Goal: Task Accomplishment & Management: Manage account settings

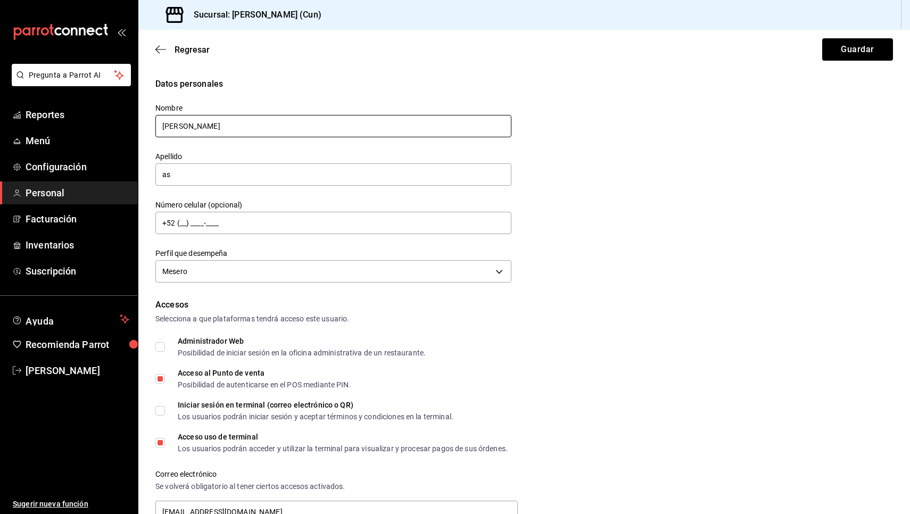
click at [234, 130] on input "[PERSON_NAME]" at bounding box center [333, 126] width 356 height 22
type input "[PERSON_NAME]"
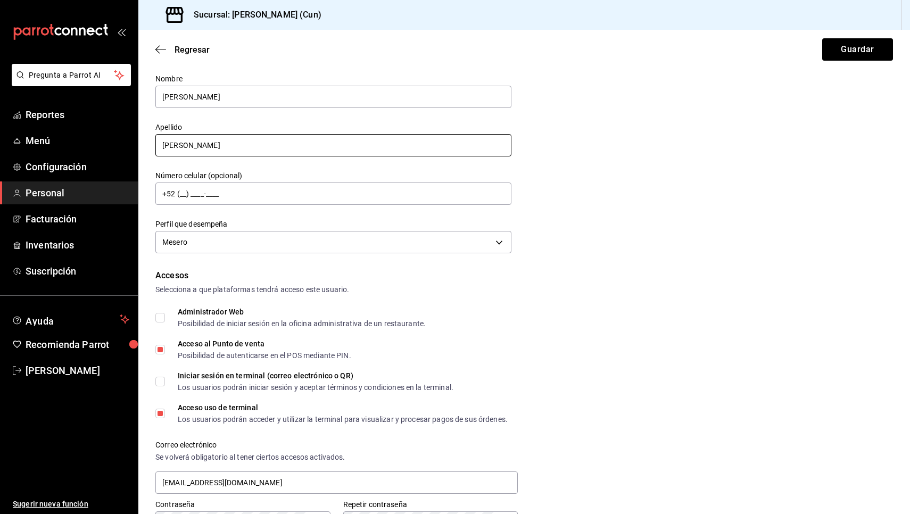
scroll to position [37, 0]
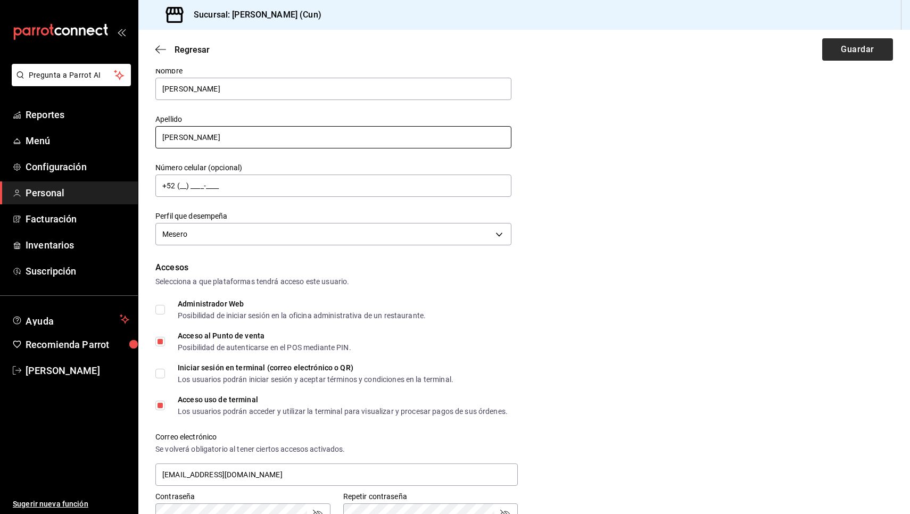
type input "[PERSON_NAME]"
click at [858, 47] on button "Guardar" at bounding box center [857, 49] width 71 height 22
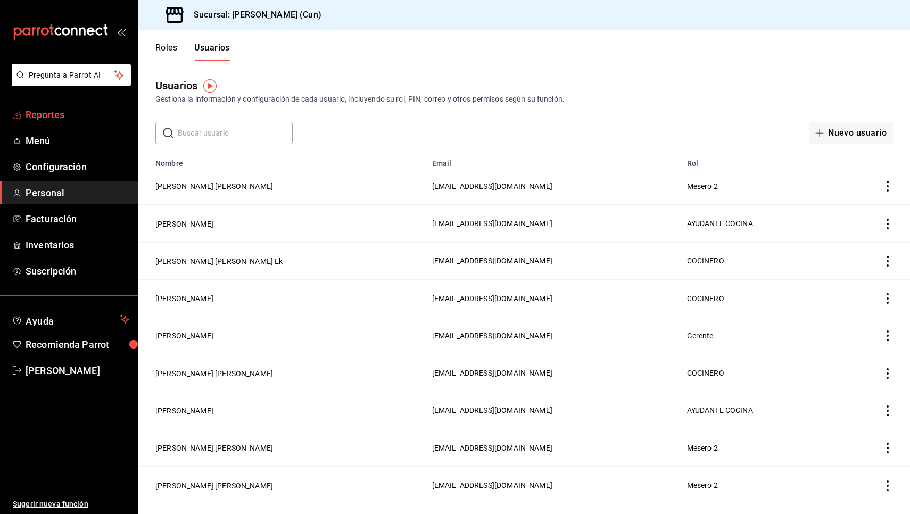
click at [56, 119] on span "Reportes" at bounding box center [78, 114] width 104 height 14
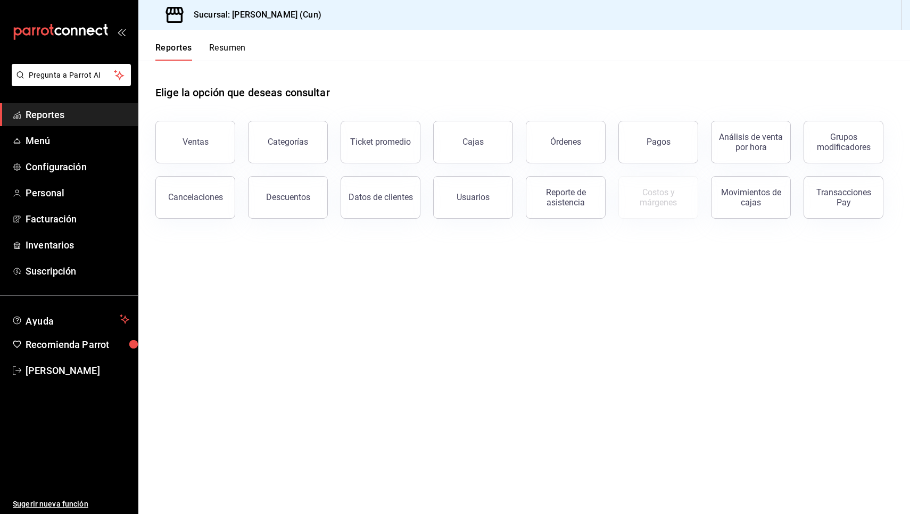
click at [72, 113] on span "Reportes" at bounding box center [78, 114] width 104 height 14
click at [71, 244] on span "Inventarios" at bounding box center [78, 245] width 104 height 14
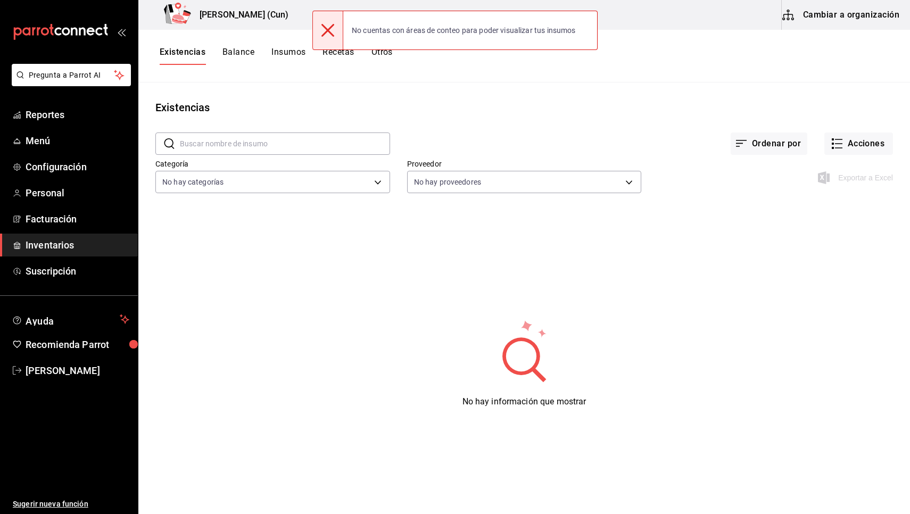
click at [327, 27] on icon at bounding box center [327, 30] width 13 height 13
click at [325, 36] on icon at bounding box center [327, 30] width 13 height 13
